Goal: Navigation & Orientation: Find specific page/section

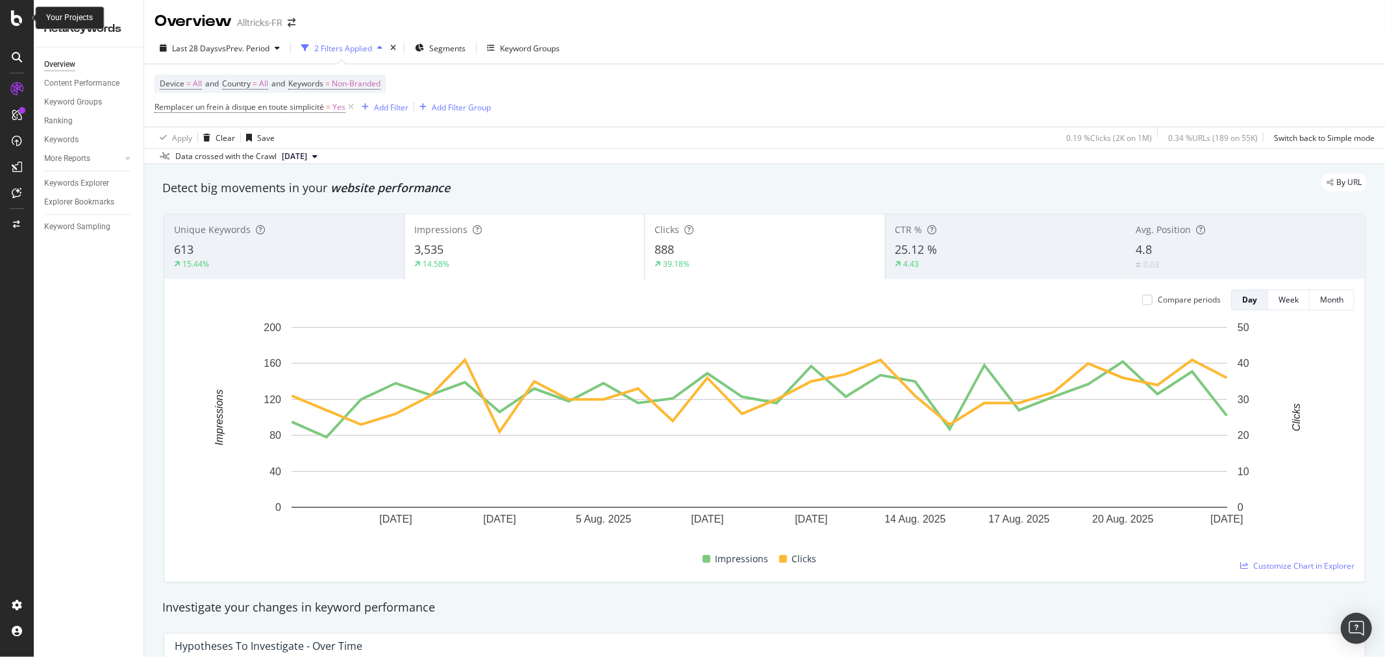
click at [16, 22] on icon at bounding box center [17, 18] width 12 height 16
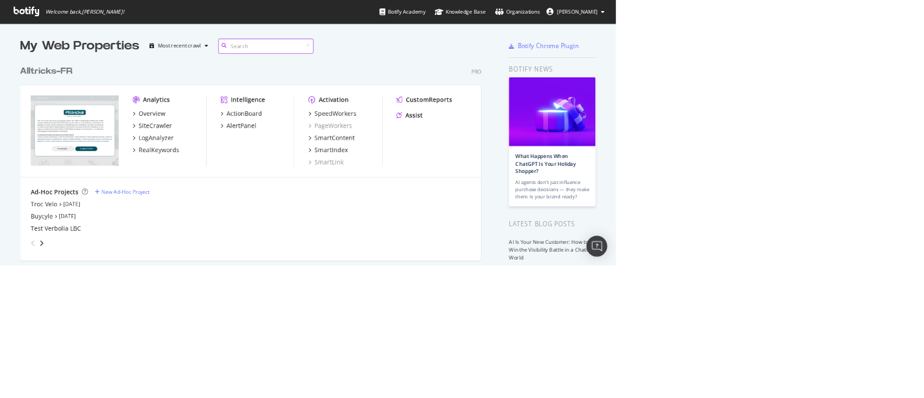
scroll to position [386, 902]
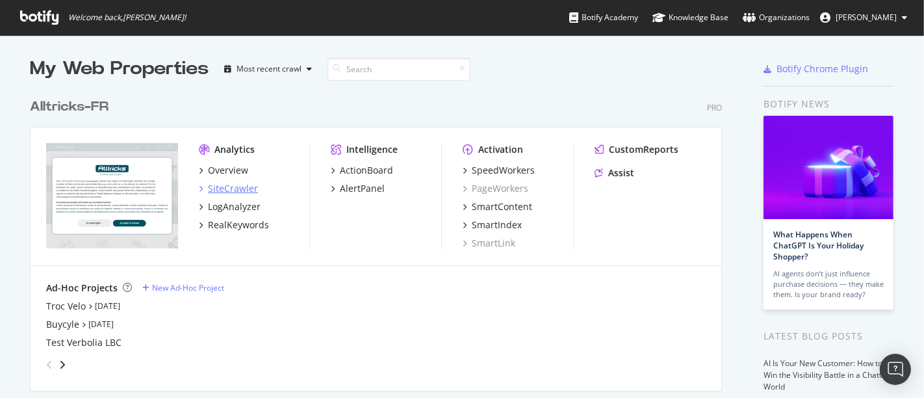
click at [230, 186] on div "SiteCrawler" at bounding box center [233, 188] width 50 height 13
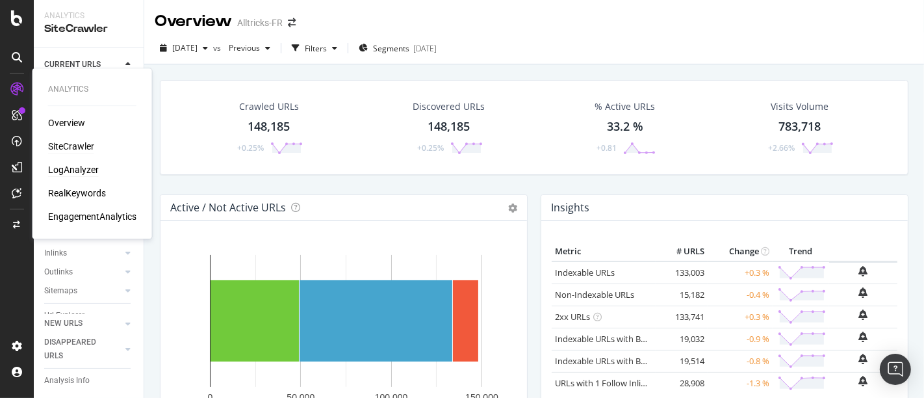
click at [74, 171] on div "LogAnalyzer" at bounding box center [73, 169] width 51 height 13
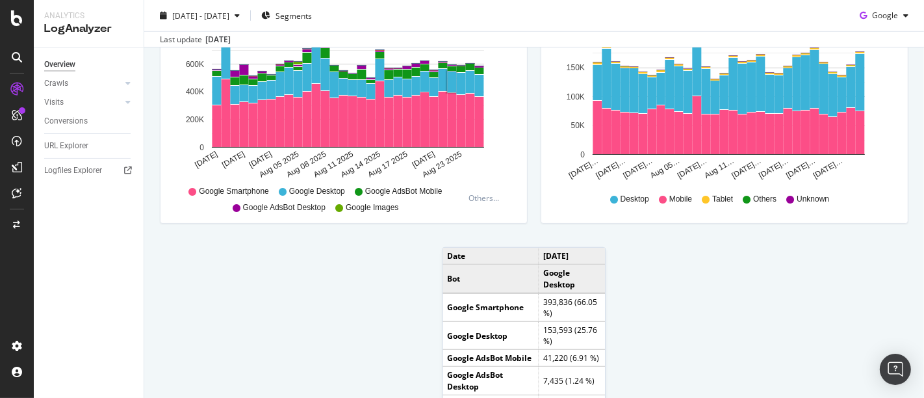
scroll to position [683, 0]
